Goal: Information Seeking & Learning: Learn about a topic

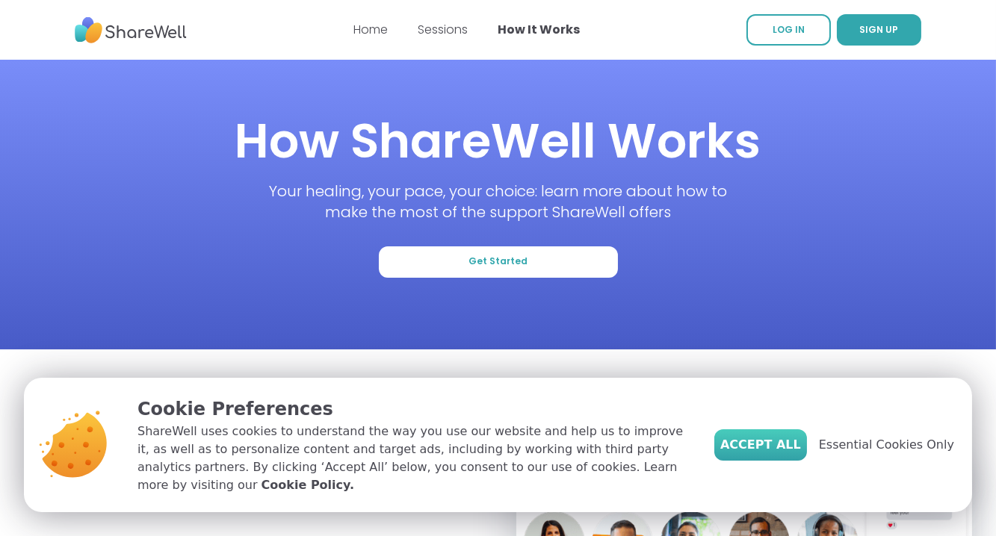
click at [757, 437] on span "Accept All" at bounding box center [760, 445] width 81 height 18
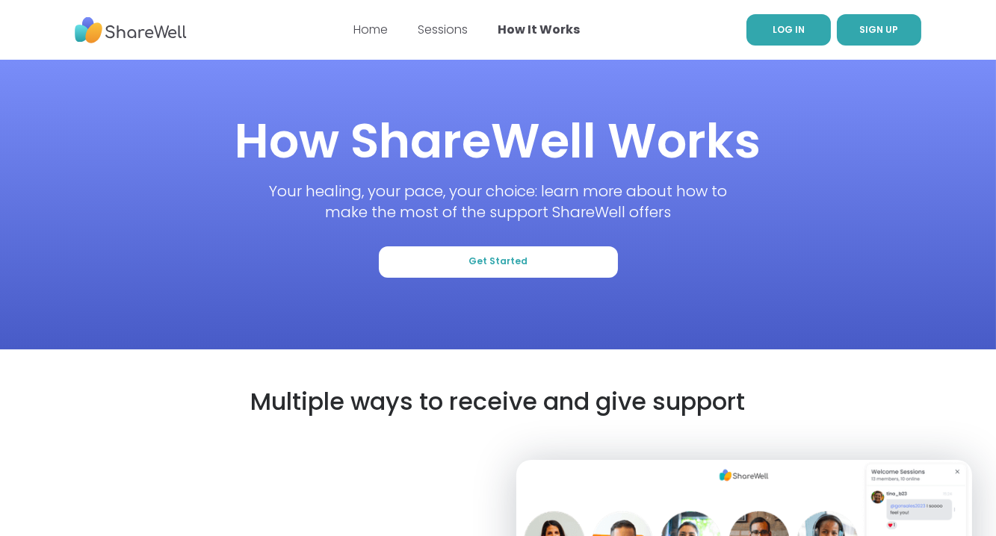
click at [777, 35] on span "LOG IN" at bounding box center [788, 29] width 32 height 13
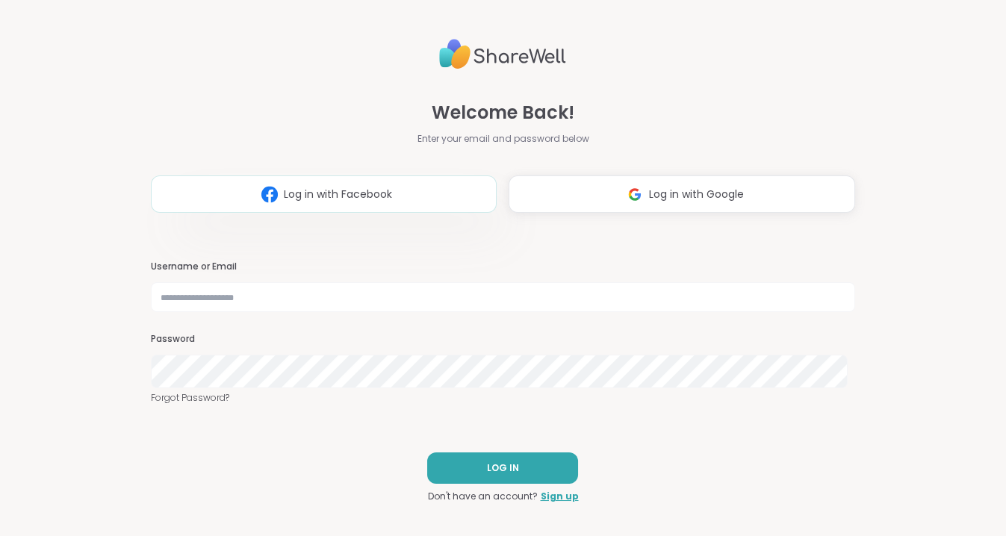
click at [331, 187] on span "Log in with Facebook" at bounding box center [338, 195] width 108 height 16
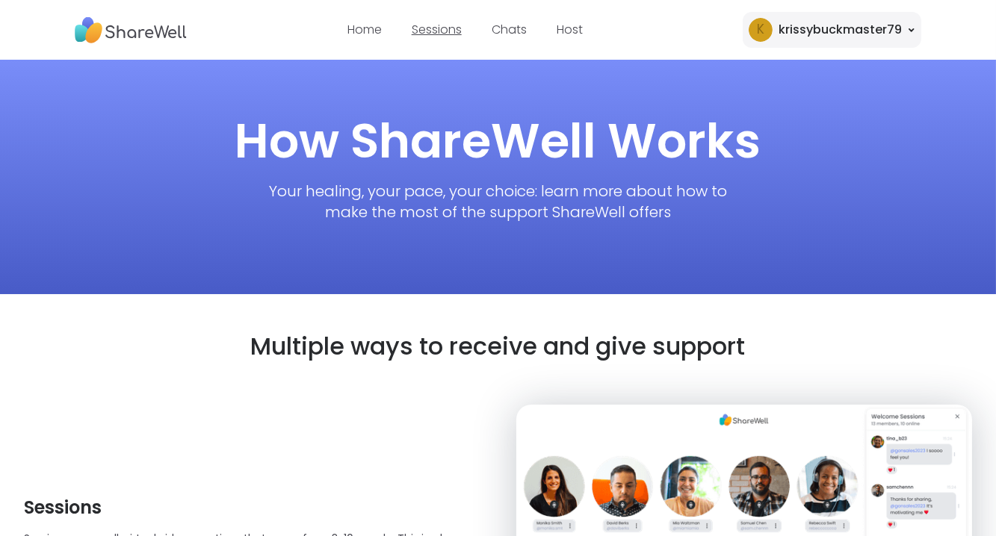
click at [430, 28] on link "Sessions" at bounding box center [437, 29] width 50 height 17
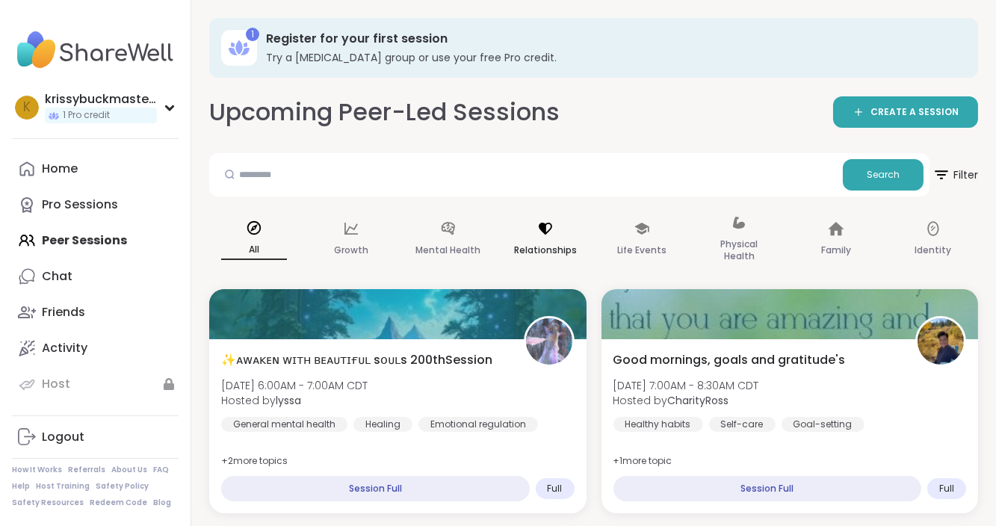
click at [576, 259] on p "Relationships" at bounding box center [545, 250] width 63 height 18
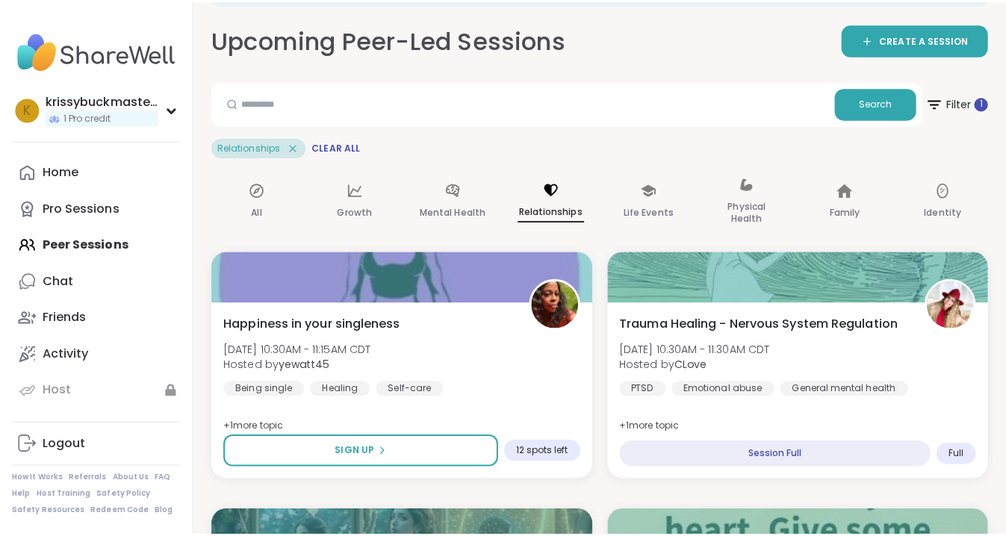
scroll to position [79, 0]
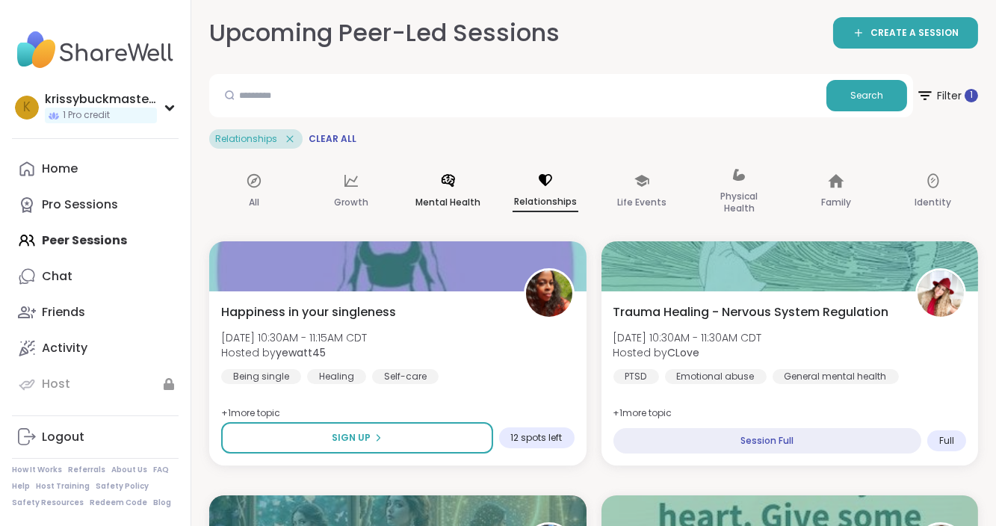
click at [465, 206] on p "Mental Health" at bounding box center [447, 202] width 65 height 18
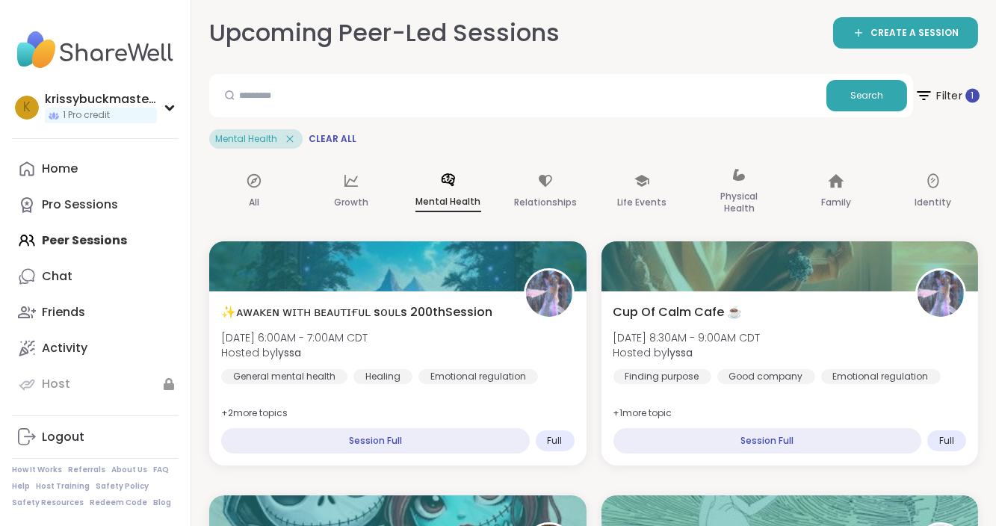
click at [933, 102] on icon at bounding box center [923, 95] width 19 height 19
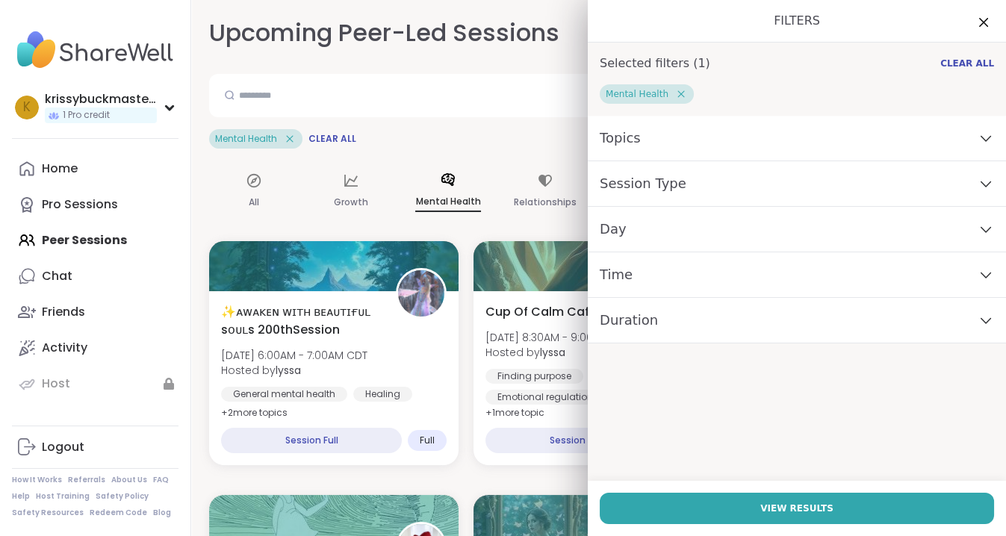
click at [678, 101] on icon at bounding box center [681, 93] width 13 height 13
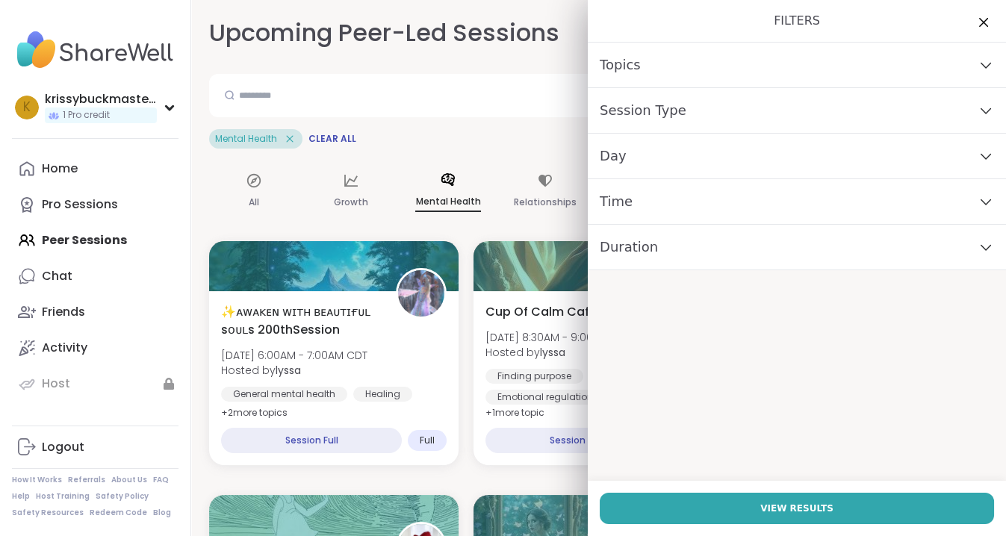
click at [978, 116] on icon at bounding box center [986, 110] width 16 height 10
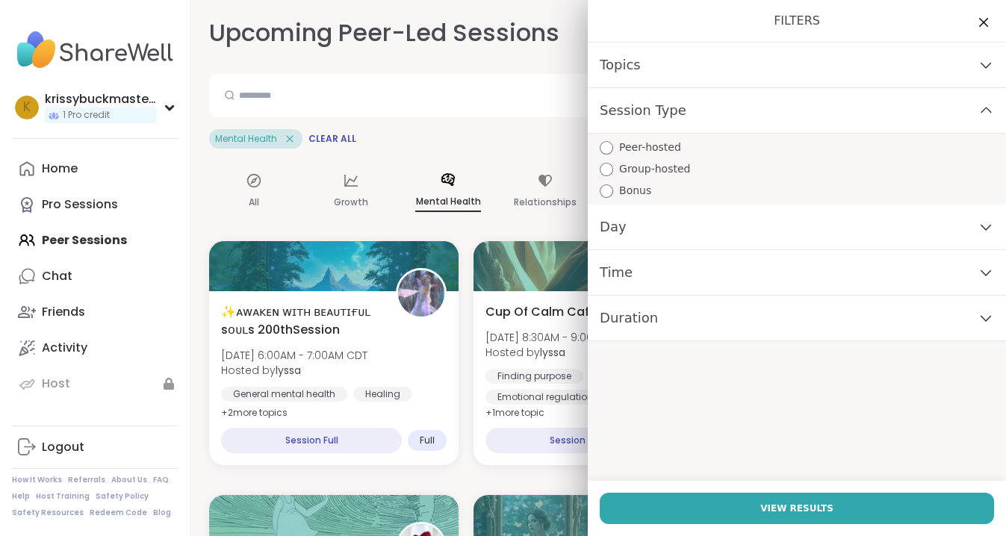
click at [978, 116] on icon at bounding box center [986, 110] width 16 height 10
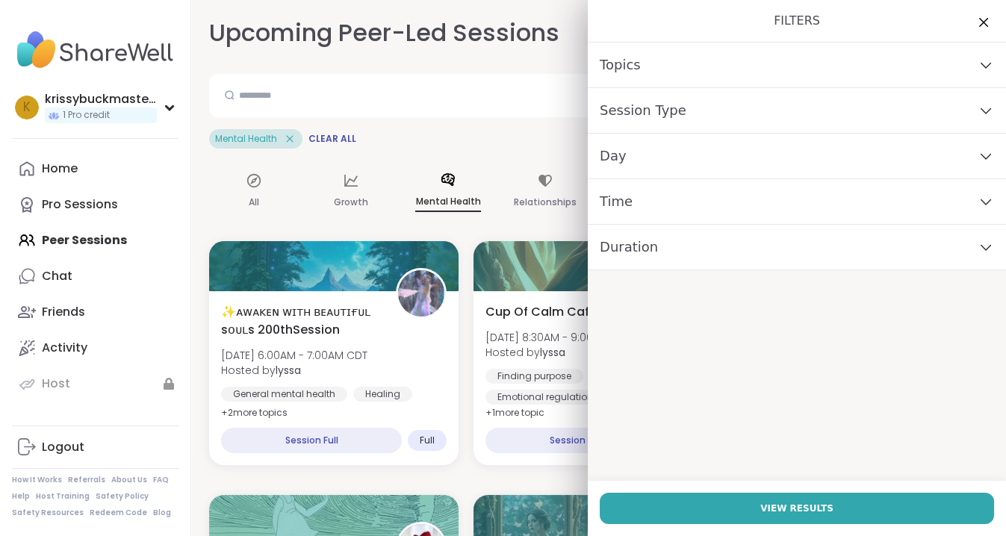
click at [978, 70] on icon at bounding box center [986, 65] width 16 height 10
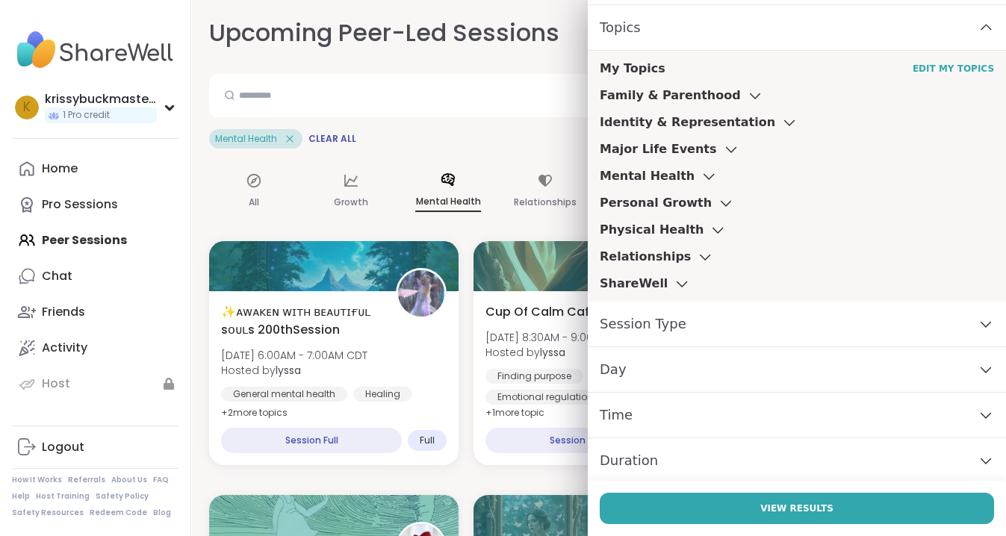
scroll to position [40, 0]
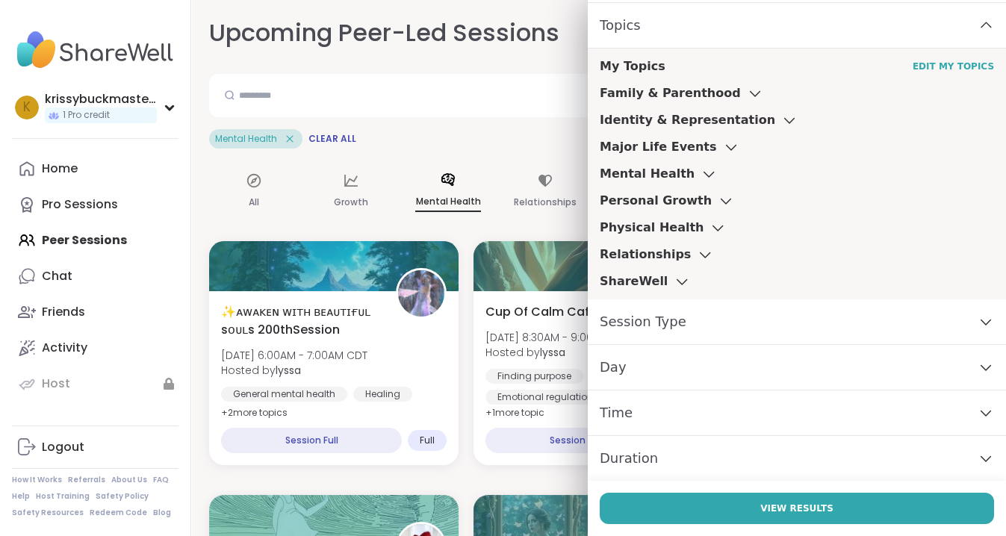
click at [697, 260] on icon at bounding box center [705, 255] width 16 height 10
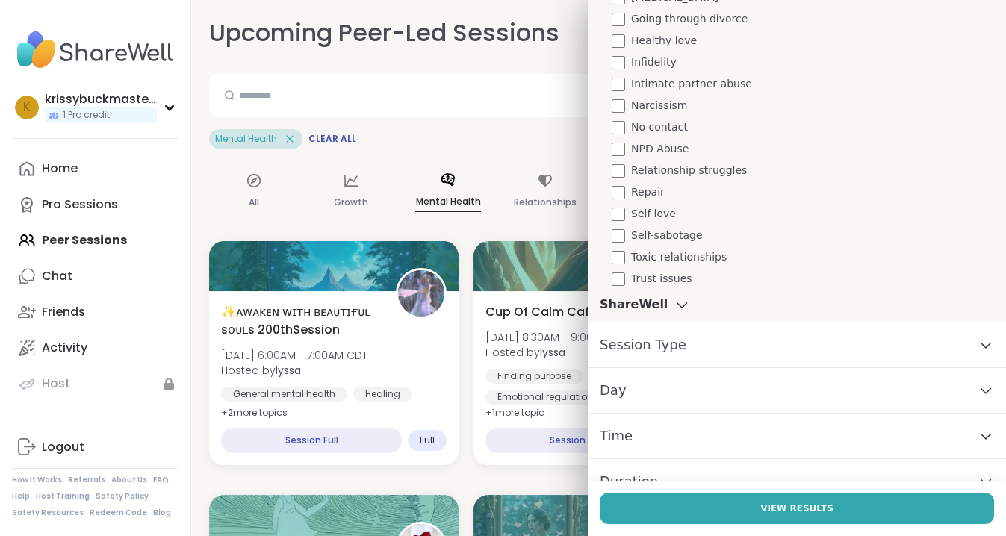
scroll to position [509, 0]
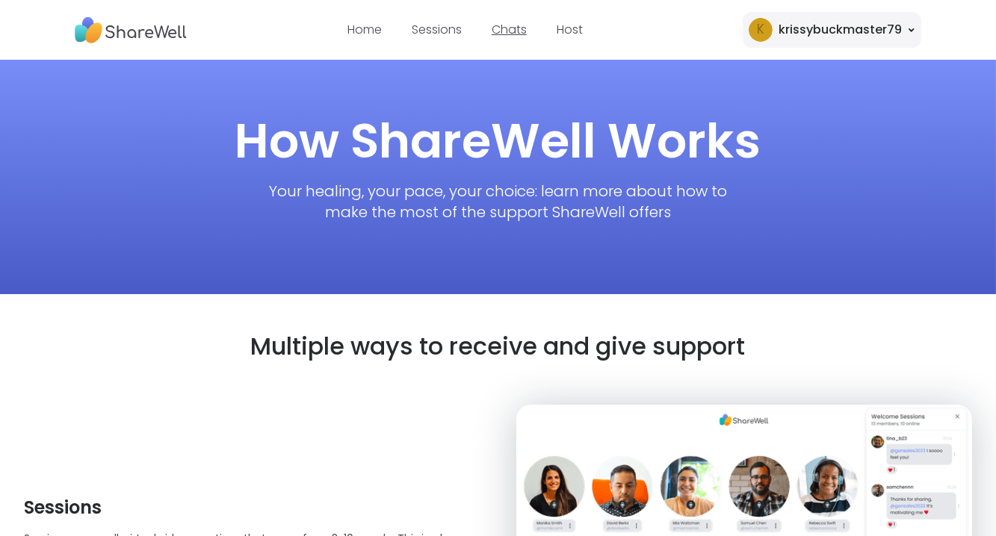
click at [508, 33] on link "Chats" at bounding box center [509, 29] width 35 height 17
